Goal: Information Seeking & Learning: Learn about a topic

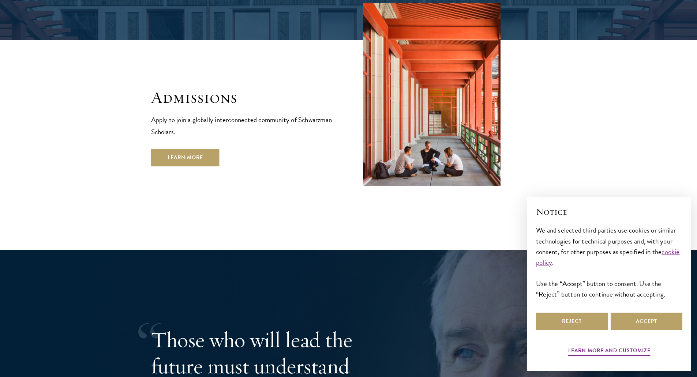
scroll to position [1428, 0]
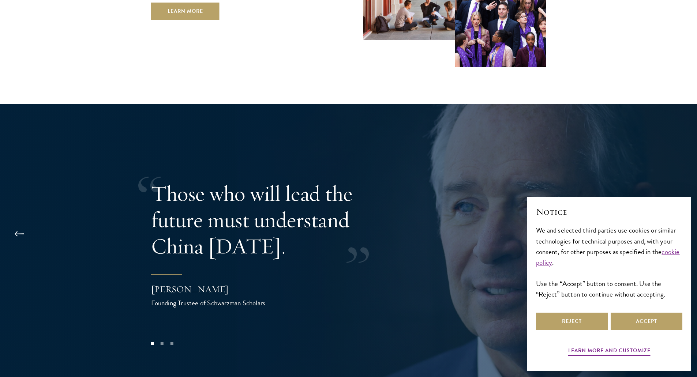
drag, startPoint x: 227, startPoint y: 202, endPoint x: 174, endPoint y: 174, distance: 59.8
click at [174, 180] on p "Those who will lead the future must understand China today." at bounding box center [270, 219] width 238 height 79
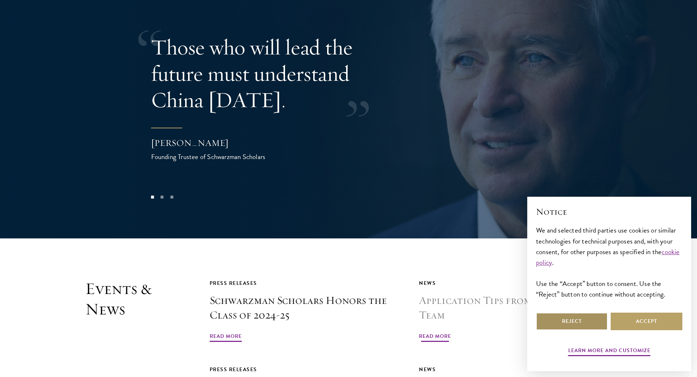
drag, startPoint x: 596, startPoint y: 320, endPoint x: 567, endPoint y: 316, distance: 28.9
click at [596, 320] on button "Reject" at bounding box center [572, 322] width 72 height 18
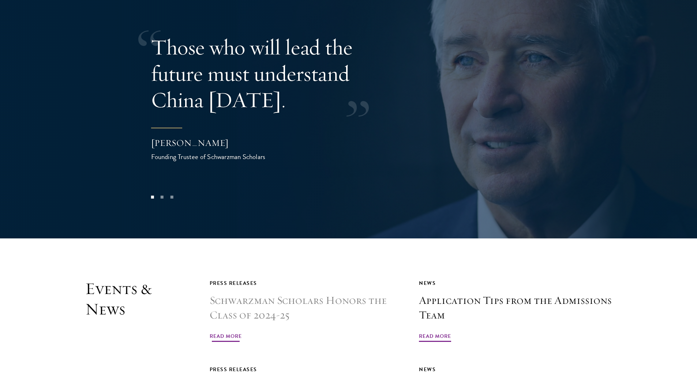
scroll to position [1647, 0]
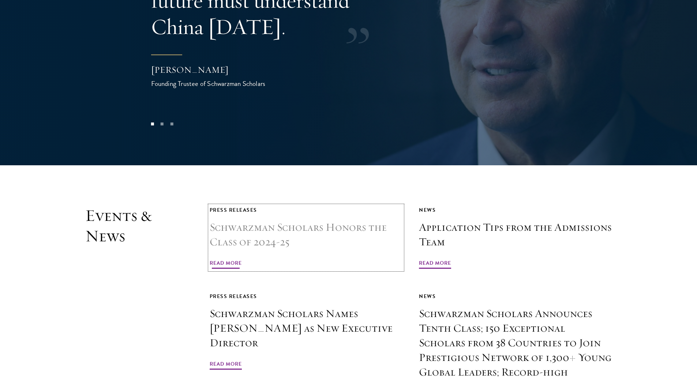
click at [224, 259] on span "Read More" at bounding box center [226, 264] width 32 height 11
drag, startPoint x: 237, startPoint y: 43, endPoint x: 166, endPoint y: 5, distance: 80.4
click at [148, 42] on div "Those who will lead the future must understand China today. Stephen A. Schwarzm…" at bounding box center [348, 24] width 697 height 281
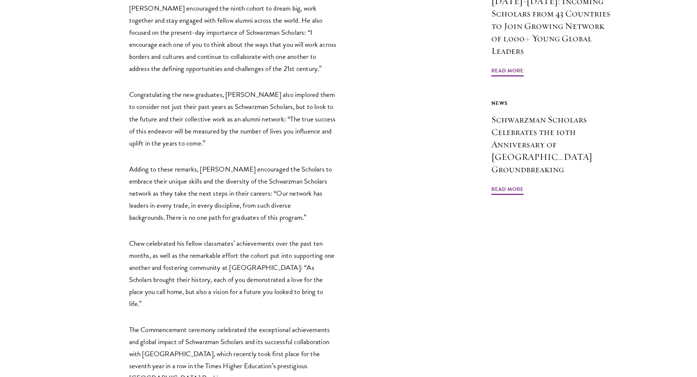
scroll to position [769, 0]
